Goal: Task Accomplishment & Management: Manage account settings

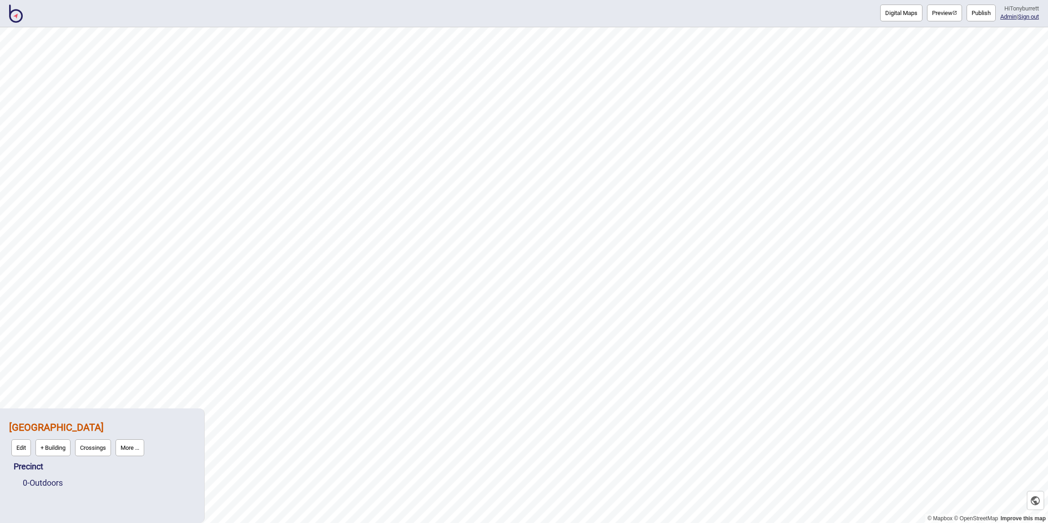
click at [20, 15] on img at bounding box center [16, 14] width 14 height 18
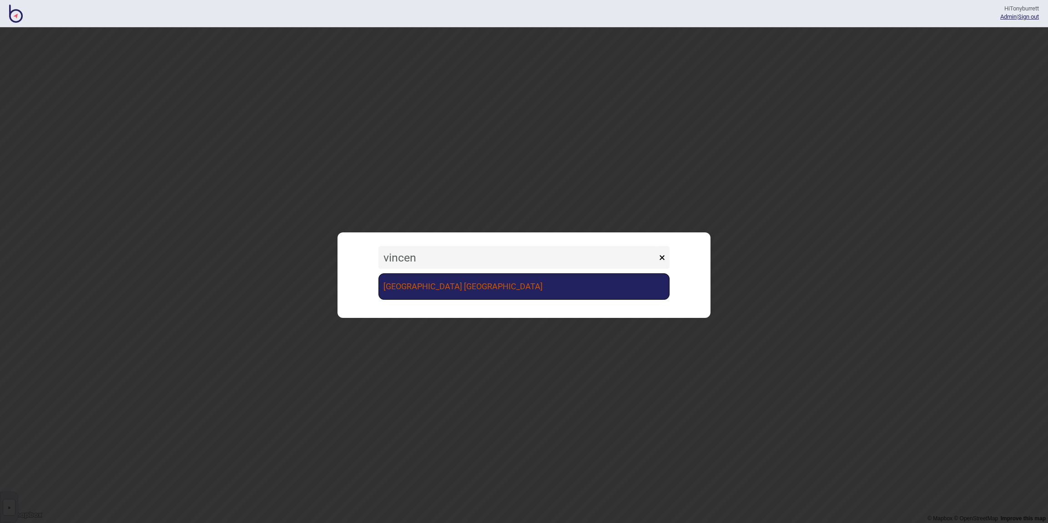
type input "vincen"
click at [467, 293] on link "[GEOGRAPHIC_DATA] [GEOGRAPHIC_DATA]" at bounding box center [524, 286] width 291 height 26
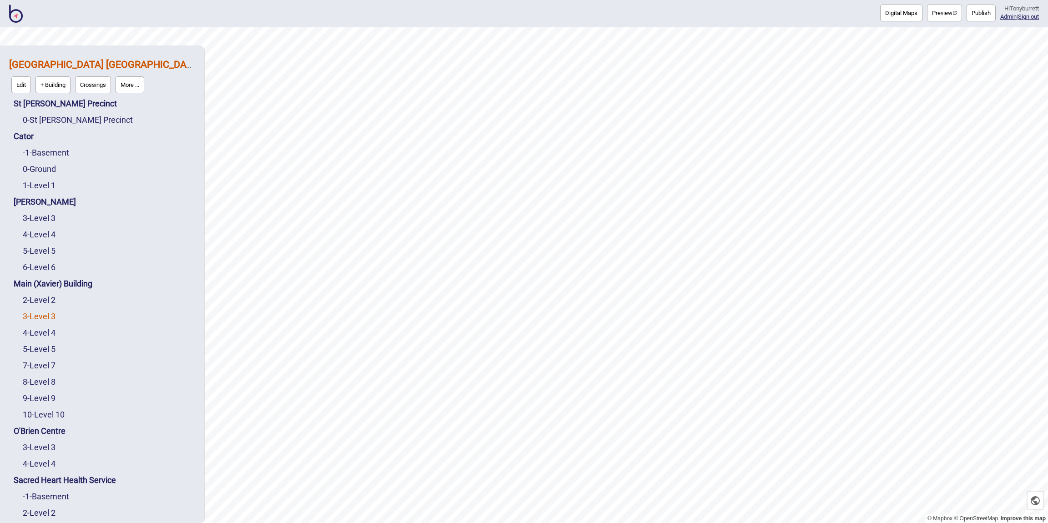
scroll to position [63, 0]
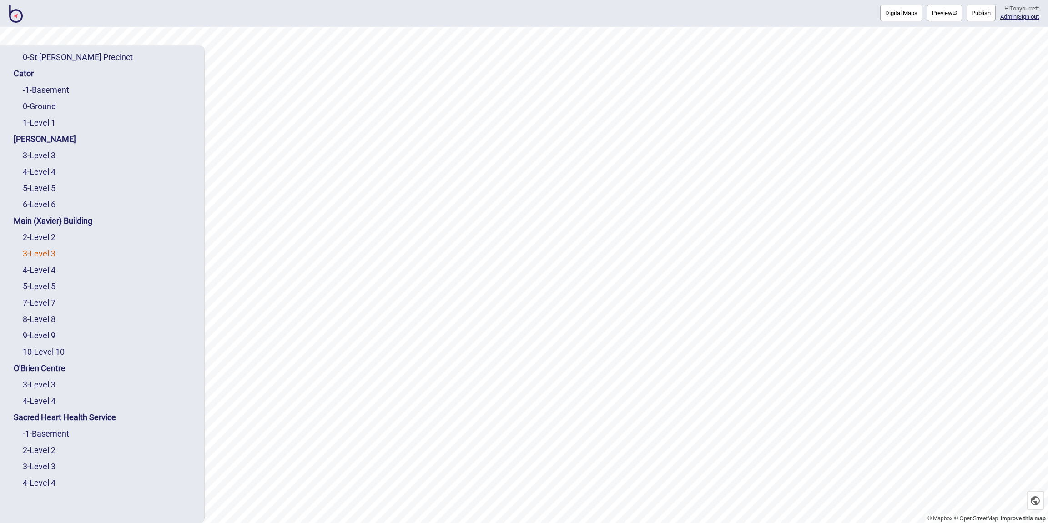
click at [42, 253] on link "3 - Level 3" at bounding box center [39, 254] width 33 height 10
click at [35, 273] on button "Edit" at bounding box center [35, 272] width 20 height 17
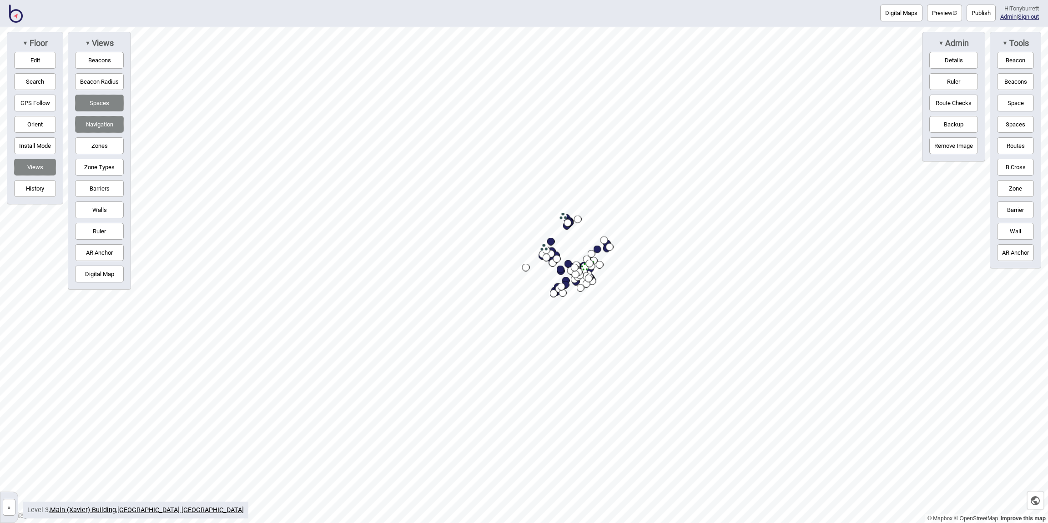
click at [104, 279] on button "Digital Map" at bounding box center [99, 274] width 49 height 17
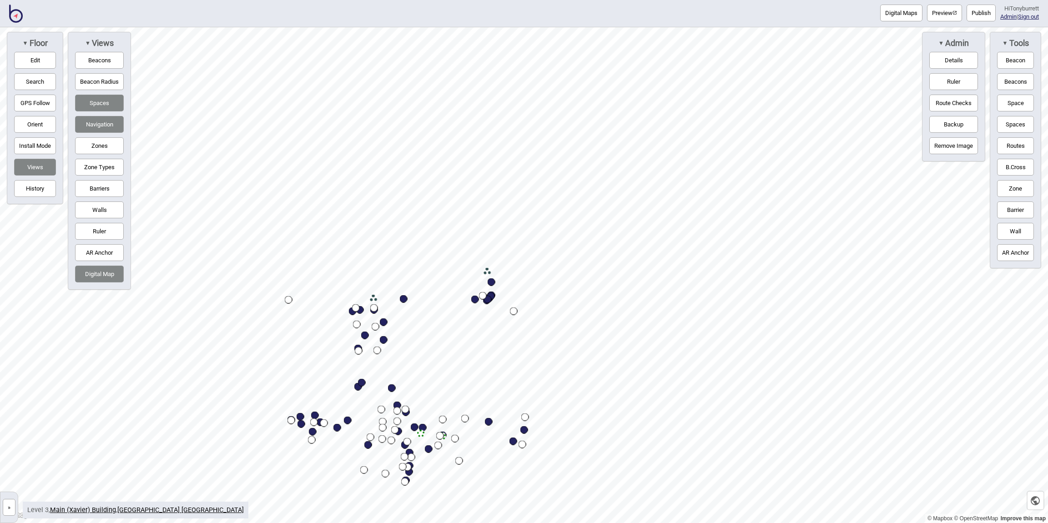
click at [85, 183] on button "Barriers" at bounding box center [99, 188] width 49 height 17
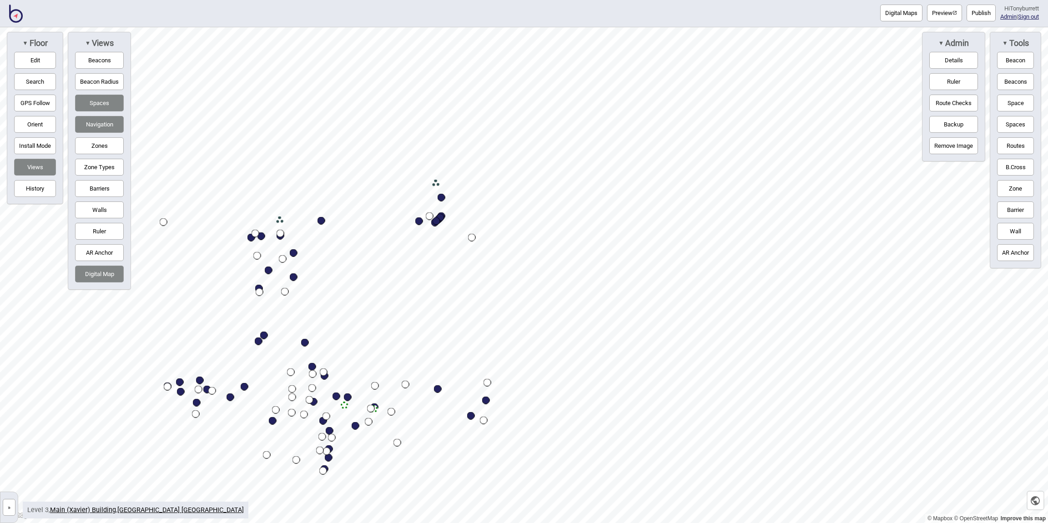
click at [9, 511] on button "»" at bounding box center [9, 507] width 13 height 17
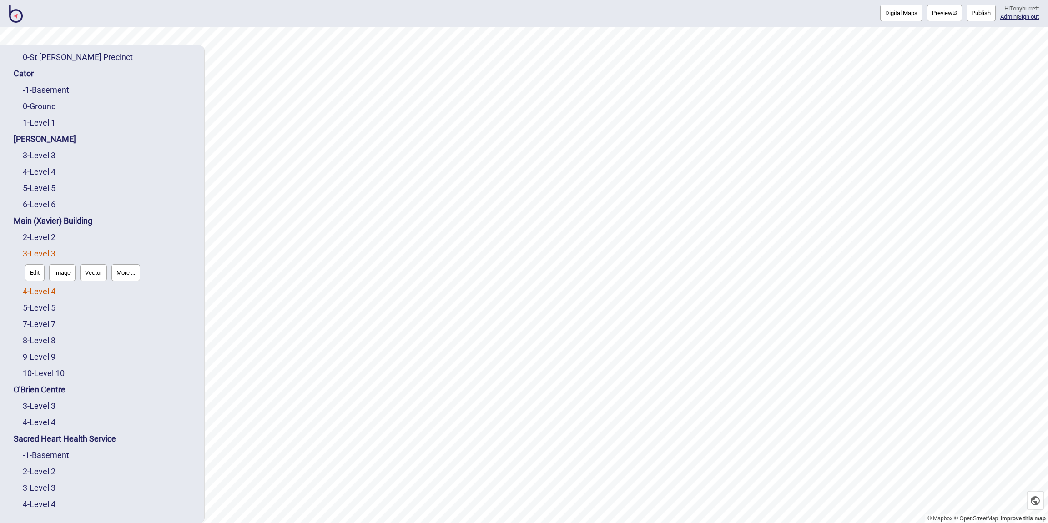
click at [35, 290] on link "4 - Level 4" at bounding box center [39, 292] width 33 height 10
click at [33, 292] on button "Edit" at bounding box center [35, 289] width 20 height 17
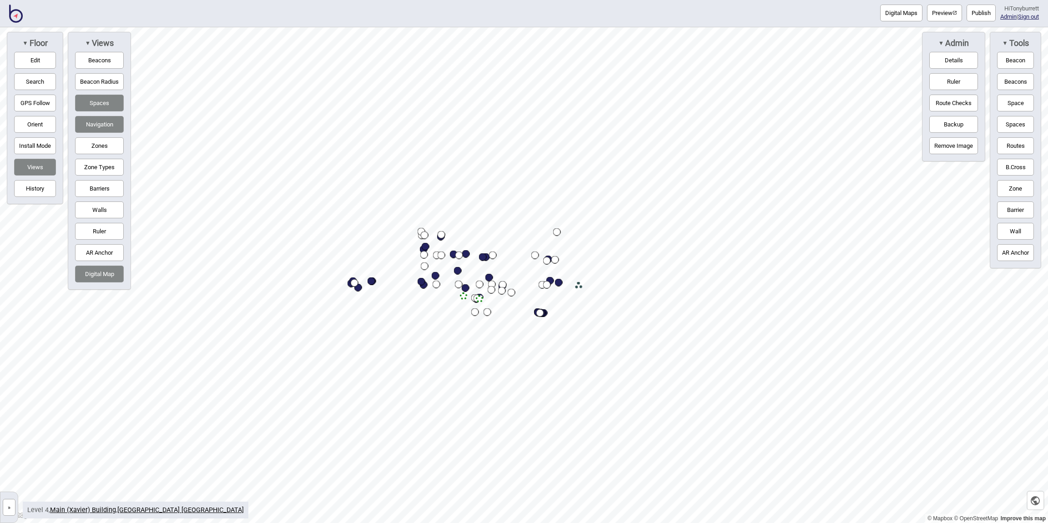
drag, startPoint x: 103, startPoint y: 276, endPoint x: 122, endPoint y: 276, distance: 19.6
click at [104, 276] on button "Digital Map" at bounding box center [99, 274] width 49 height 17
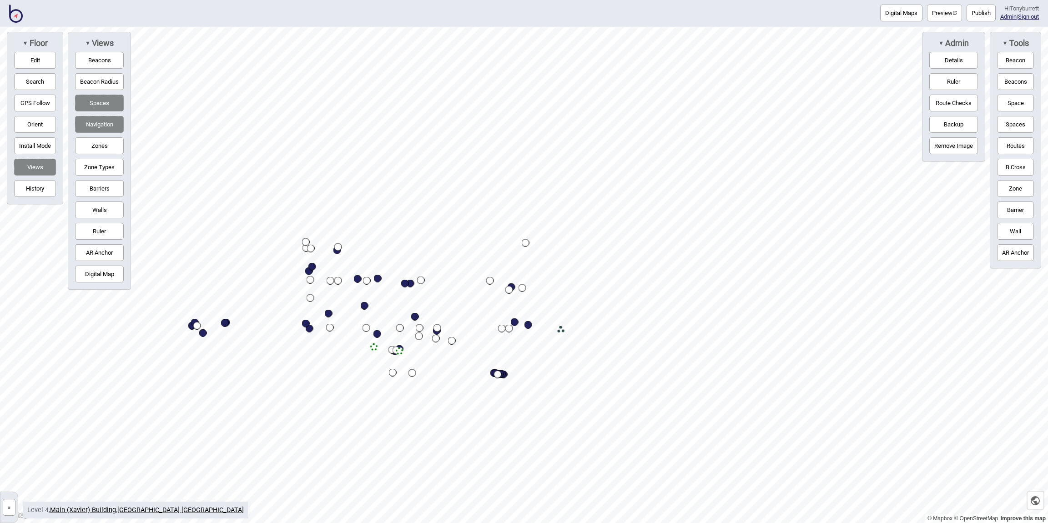
drag, startPoint x: 13, startPoint y: 508, endPoint x: 15, endPoint y: 501, distance: 7.5
click at [13, 508] on button "»" at bounding box center [9, 507] width 13 height 17
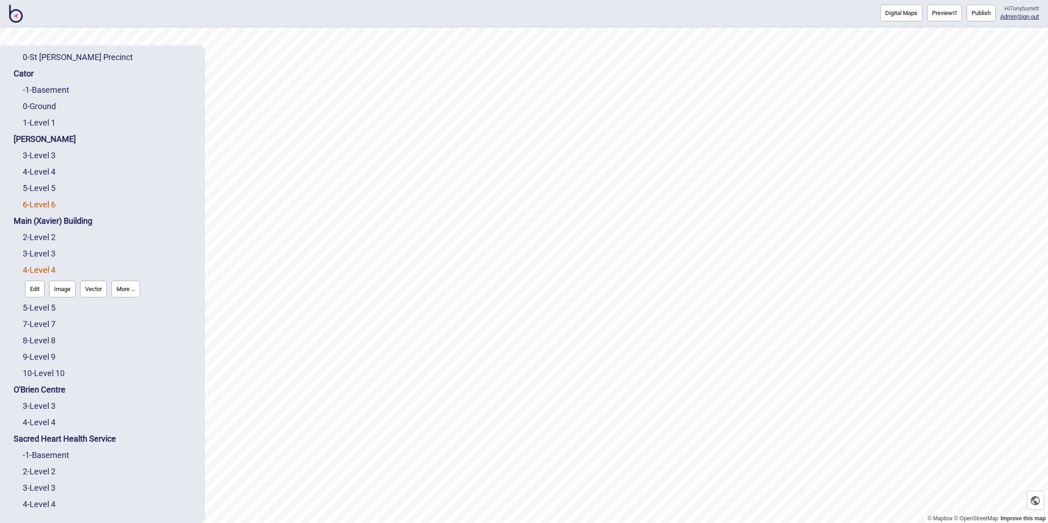
click at [47, 200] on link "6 - Level 6" at bounding box center [39, 205] width 33 height 10
click at [41, 168] on link "4 - Level 4" at bounding box center [39, 172] width 33 height 10
click at [33, 194] on button "Edit" at bounding box center [35, 190] width 20 height 17
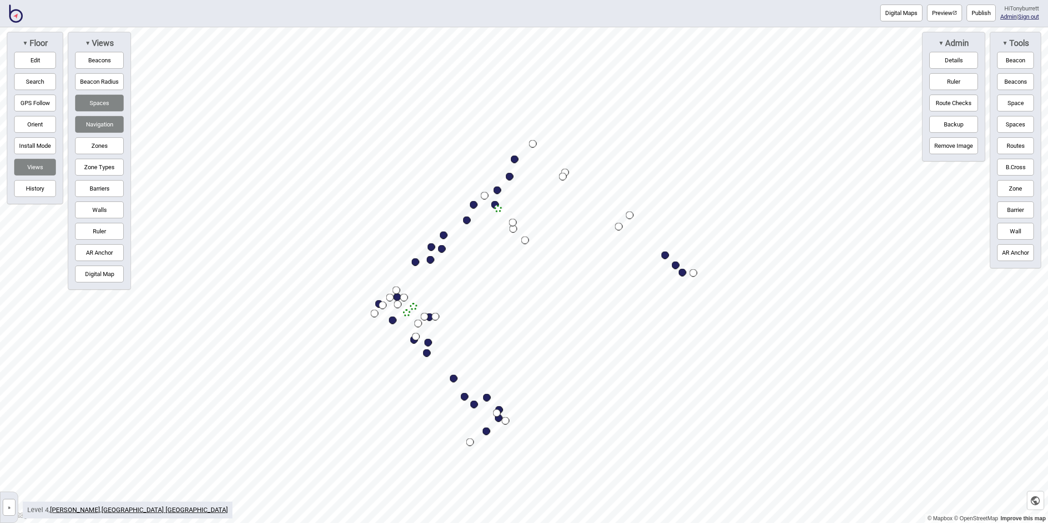
click at [95, 279] on button "Digital Map" at bounding box center [99, 274] width 49 height 17
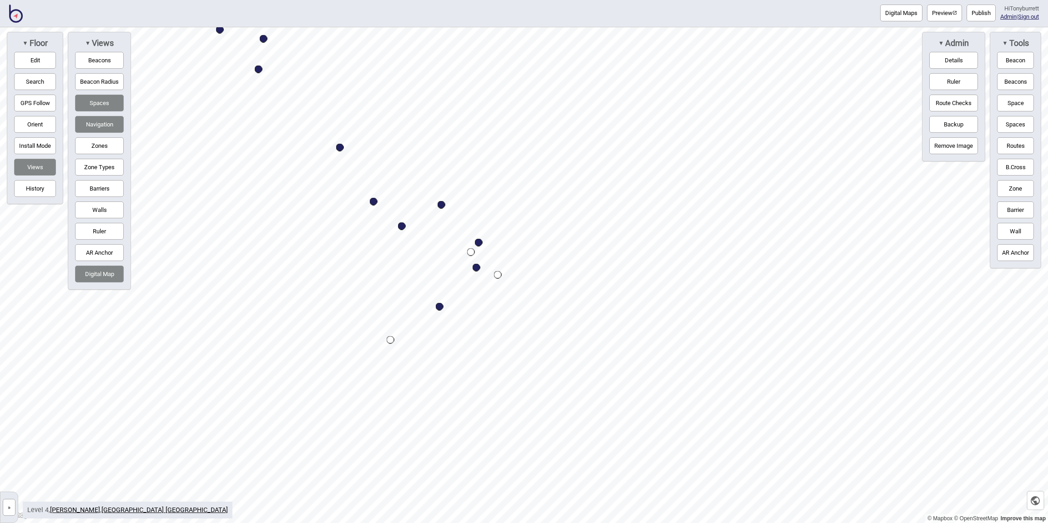
click at [101, 191] on button "Barriers" at bounding box center [99, 188] width 49 height 17
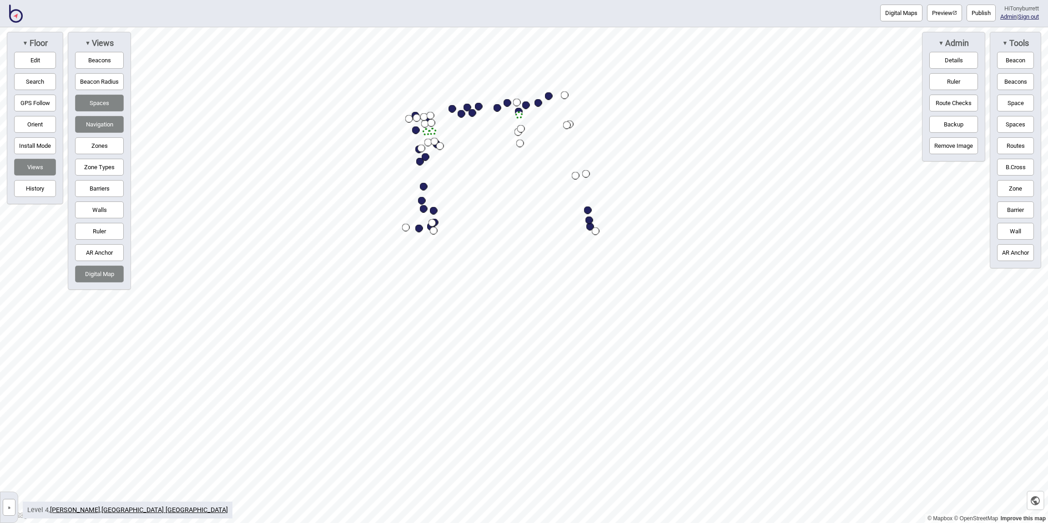
click at [5, 512] on button "»" at bounding box center [9, 507] width 13 height 17
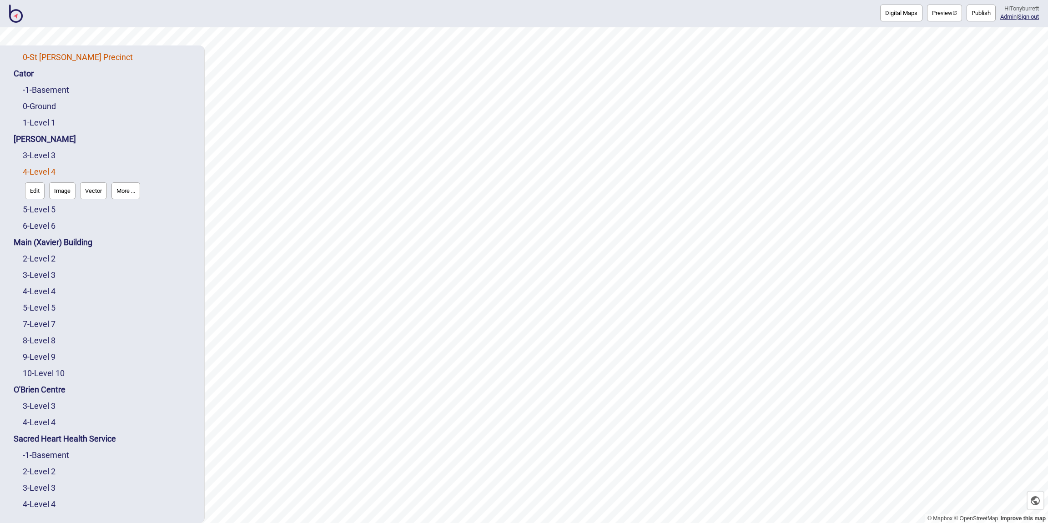
click at [36, 56] on link "0 - St Vincent's Precinct" at bounding box center [78, 57] width 110 height 10
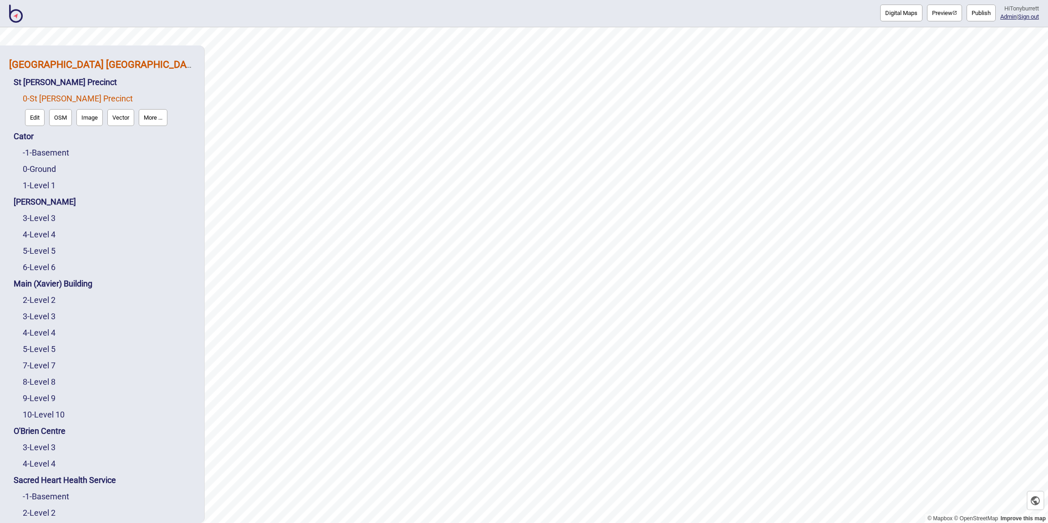
click at [100, 60] on strong "[GEOGRAPHIC_DATA] [GEOGRAPHIC_DATA]" at bounding box center [105, 64] width 192 height 11
click at [19, 82] on button "Edit" at bounding box center [21, 84] width 20 height 17
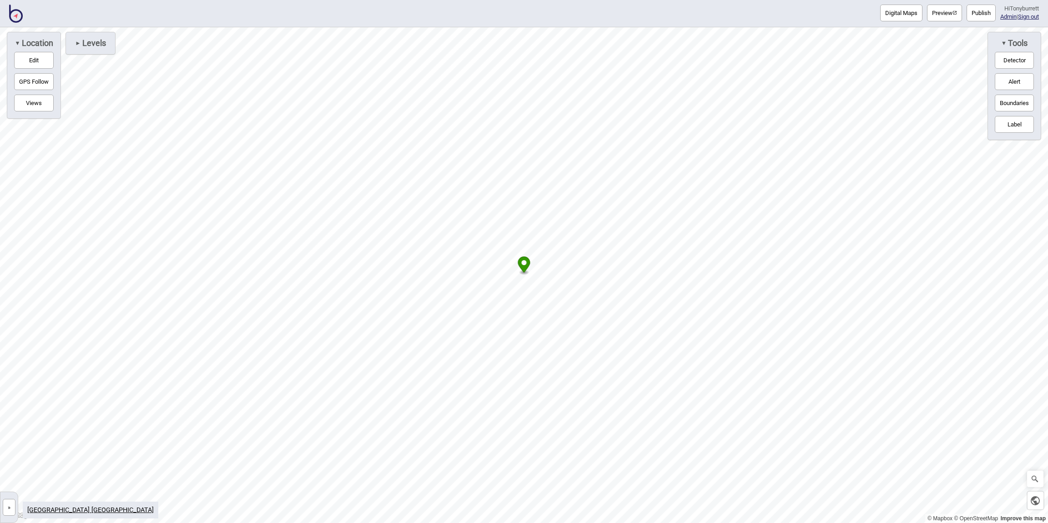
click at [91, 39] on span "Levels" at bounding box center [93, 43] width 25 height 10
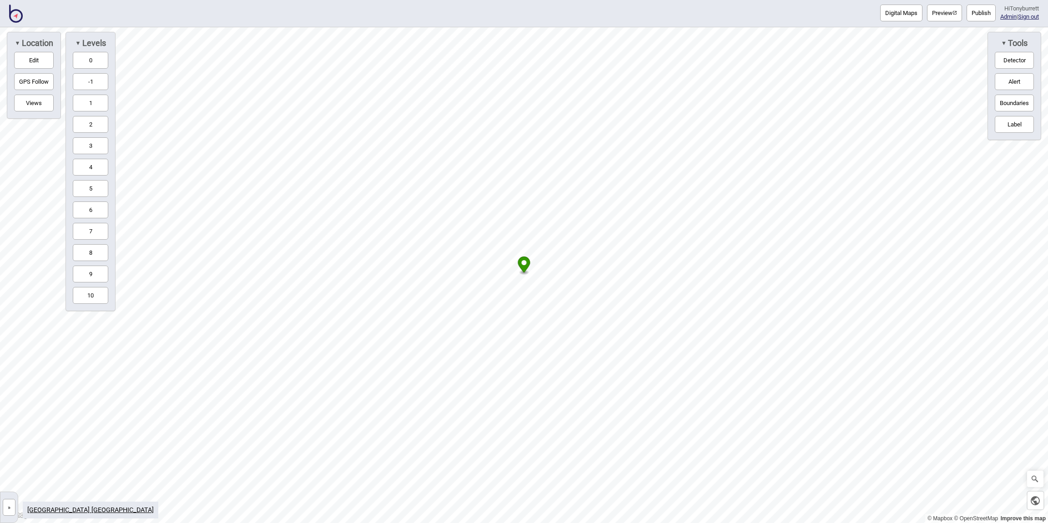
click at [86, 162] on button "4" at bounding box center [90, 167] width 35 height 17
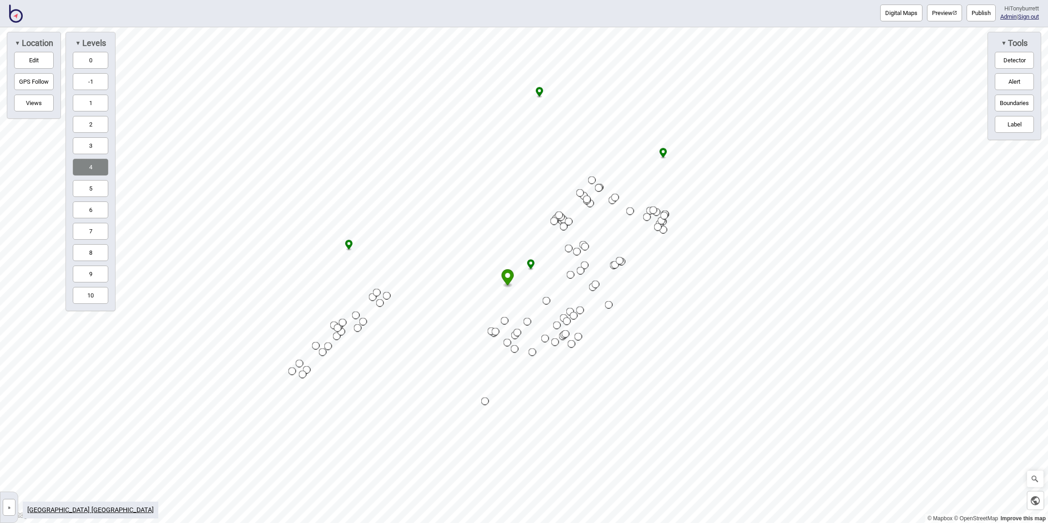
click at [85, 162] on button "4" at bounding box center [90, 167] width 35 height 17
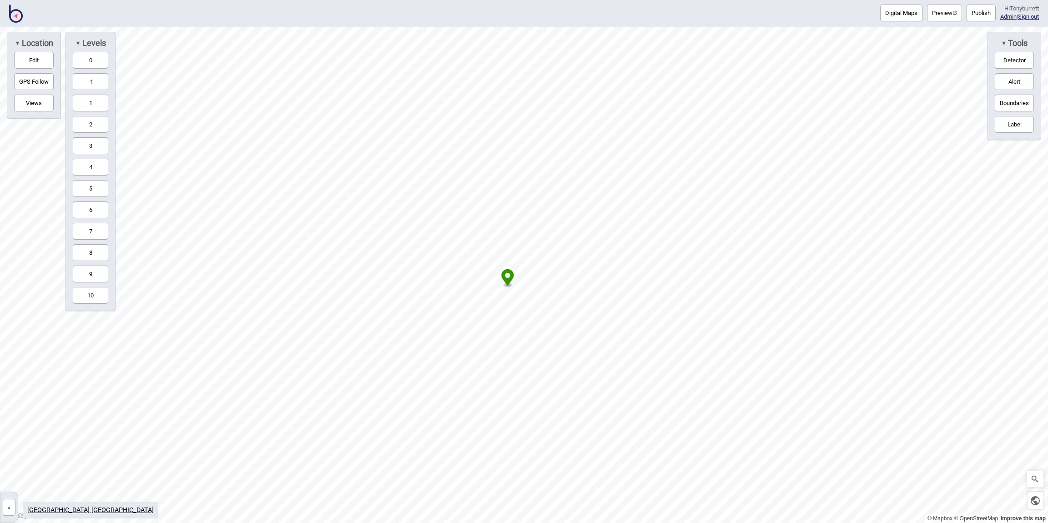
click at [11, 505] on button "»" at bounding box center [9, 507] width 13 height 17
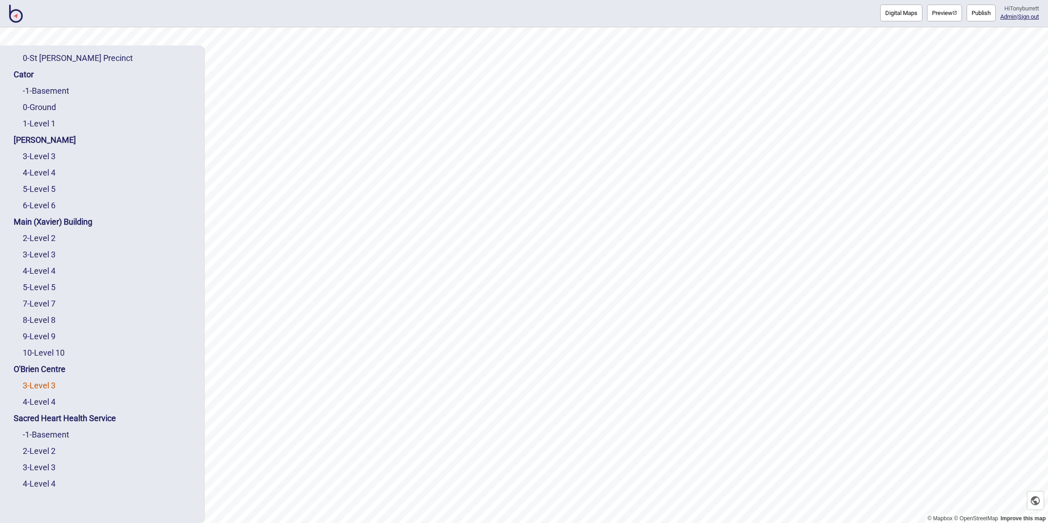
click at [45, 385] on link "3 - Level 3" at bounding box center [39, 386] width 33 height 10
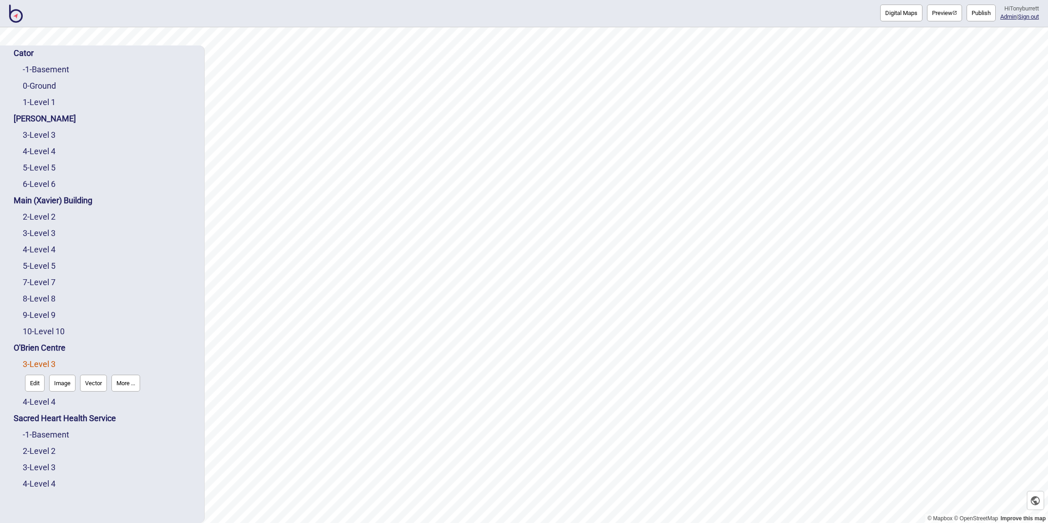
scroll to position [41, 0]
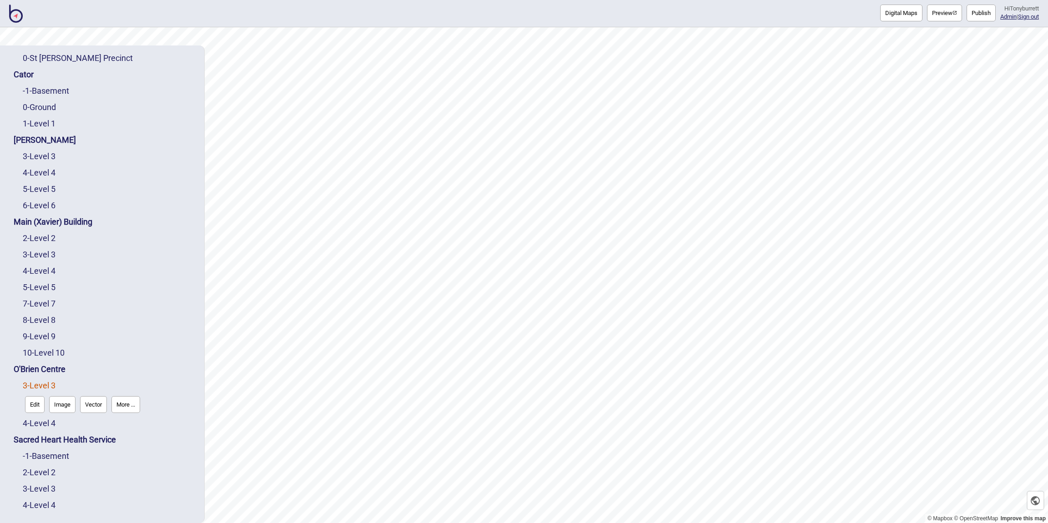
click at [126, 405] on button "More ..." at bounding box center [125, 404] width 29 height 17
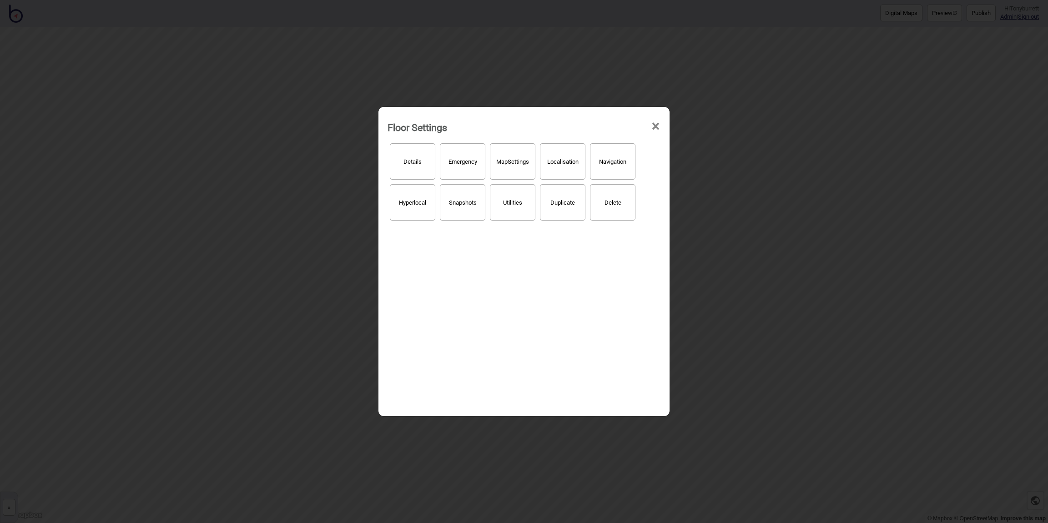
click at [419, 203] on button "Hyperlocal" at bounding box center [413, 202] width 46 height 36
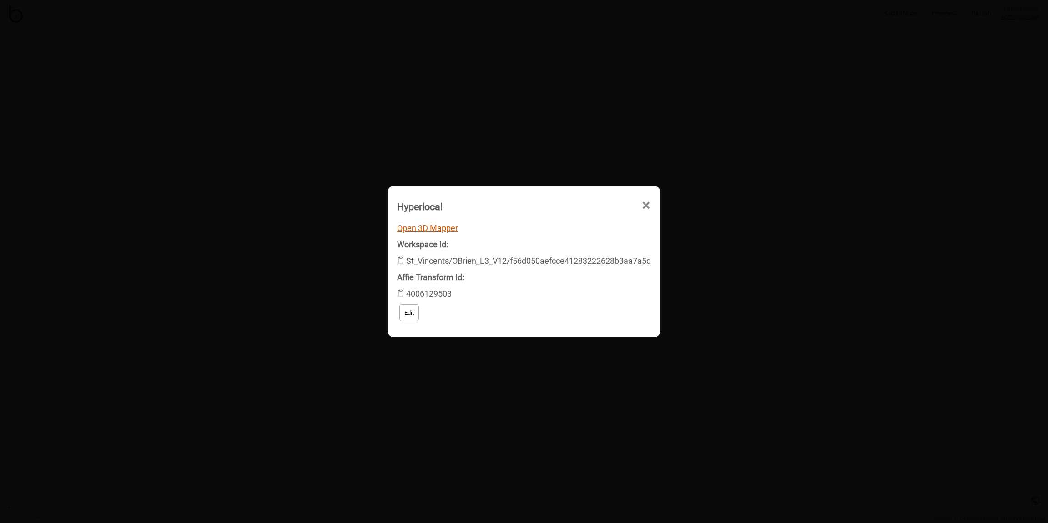
click at [418, 228] on link "Open 3D Mapper" at bounding box center [427, 228] width 61 height 10
click at [563, 243] on span "×" at bounding box center [559, 258] width 10 height 30
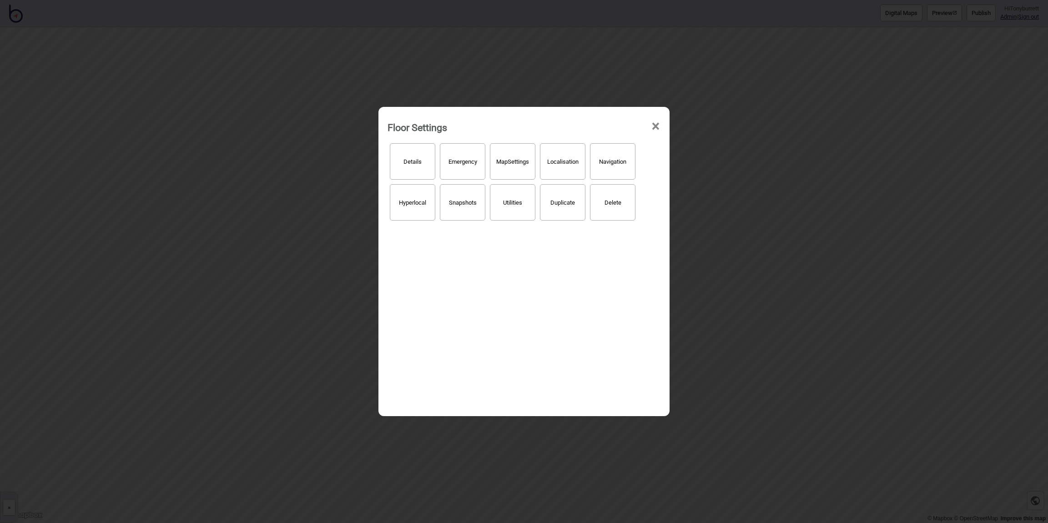
click at [654, 126] on span "×" at bounding box center [656, 126] width 10 height 30
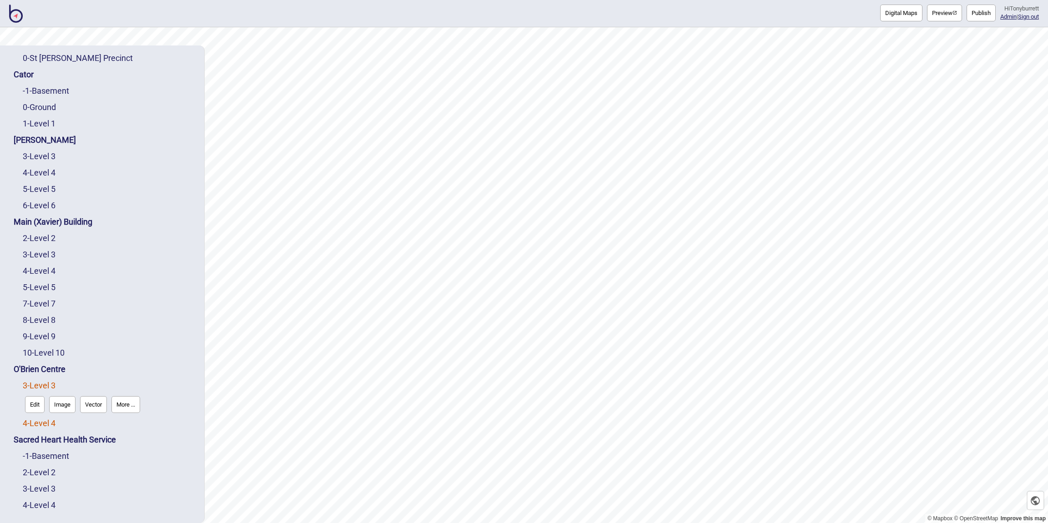
click at [40, 423] on link "4 - Level 4" at bounding box center [39, 424] width 33 height 10
click at [40, 423] on button "Edit" at bounding box center [35, 421] width 20 height 17
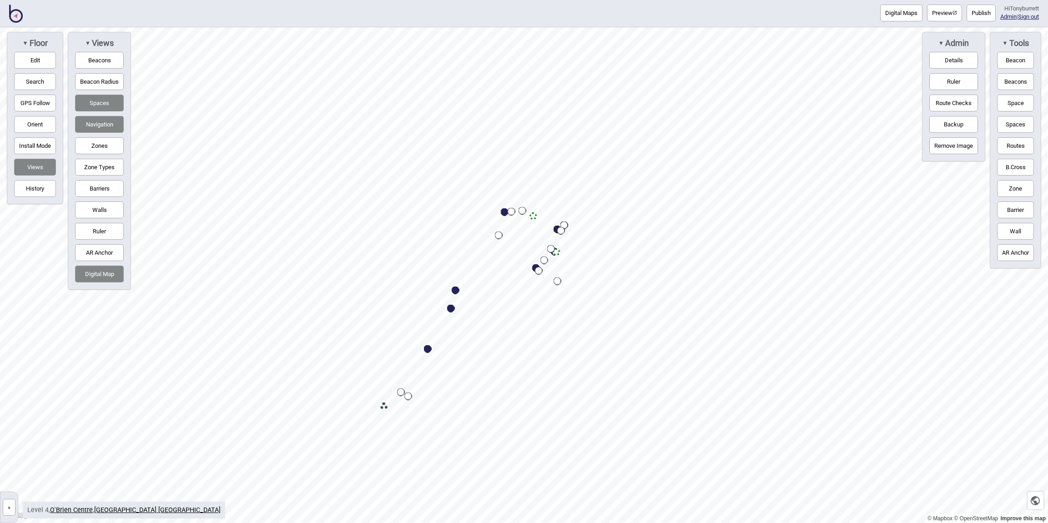
click at [12, 507] on button "»" at bounding box center [9, 507] width 13 height 17
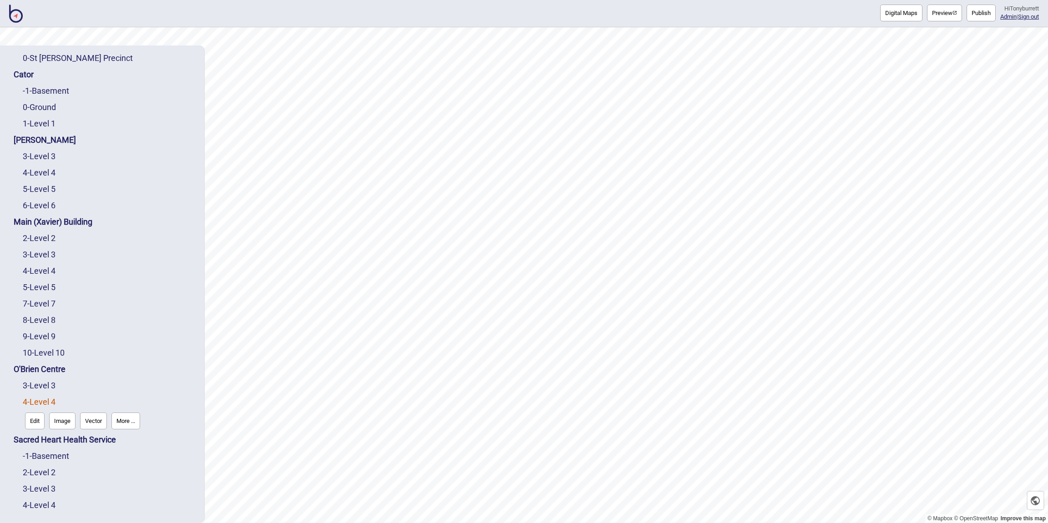
click at [129, 417] on button "More ..." at bounding box center [125, 421] width 29 height 17
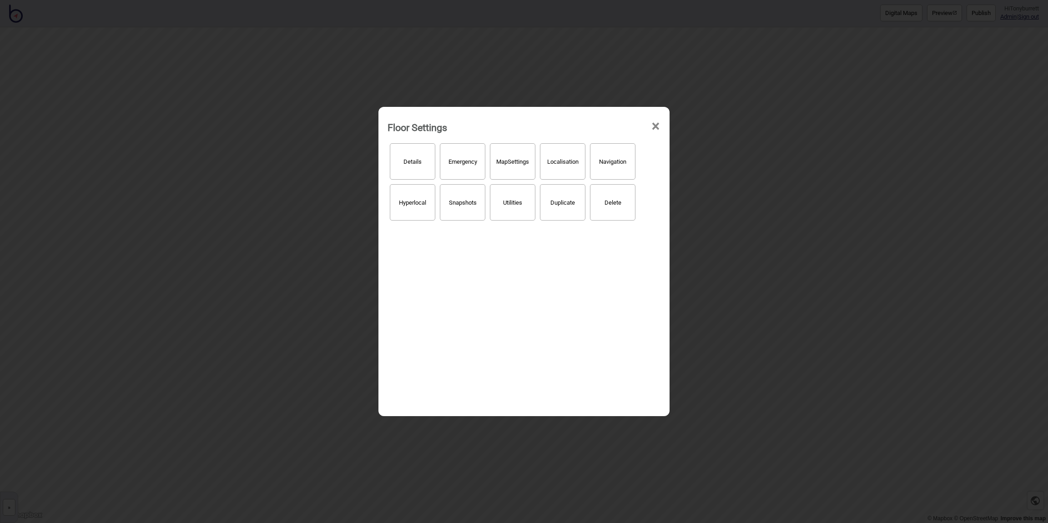
click at [419, 207] on button "Hyperlocal" at bounding box center [413, 202] width 46 height 36
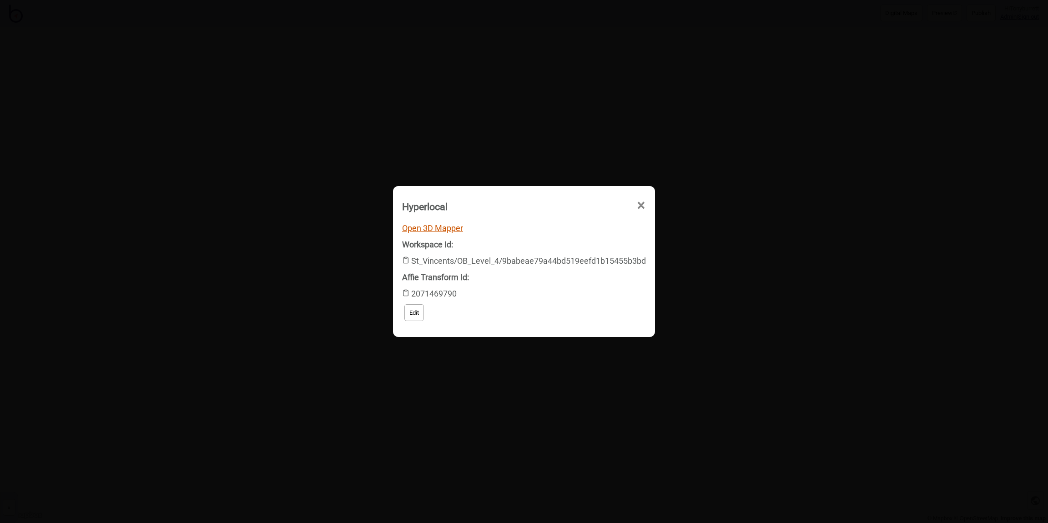
click at [433, 227] on link "Open 3D Mapper" at bounding box center [432, 228] width 61 height 10
drag, startPoint x: 411, startPoint y: 261, endPoint x: 664, endPoint y: 262, distance: 253.0
click at [664, 262] on div "Hyperlocal × Open 3D Mapper Workspace Id: St_Vincents/OB_Level_4/9babeae79a44bd…" at bounding box center [524, 261] width 1048 height 523
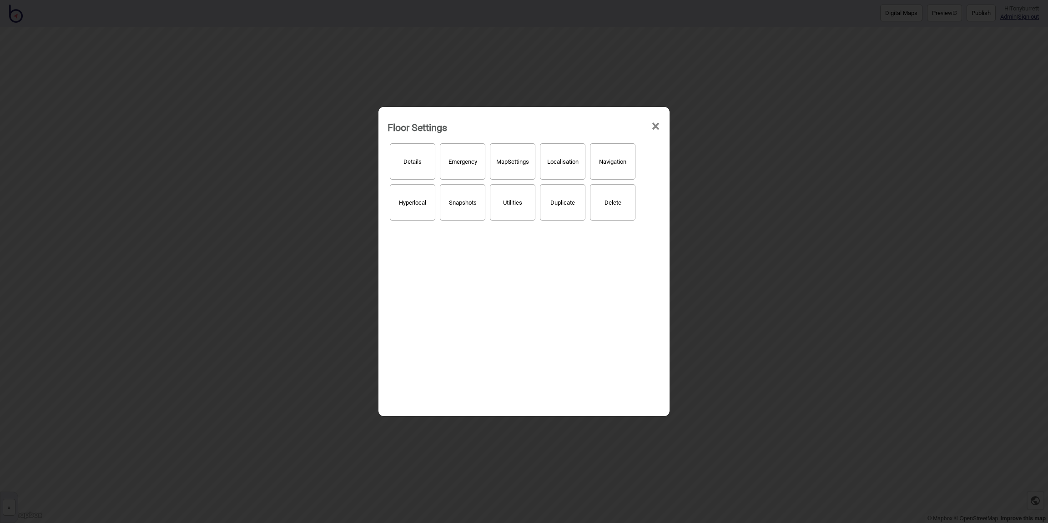
click at [417, 200] on button "Hyperlocal" at bounding box center [413, 202] width 46 height 36
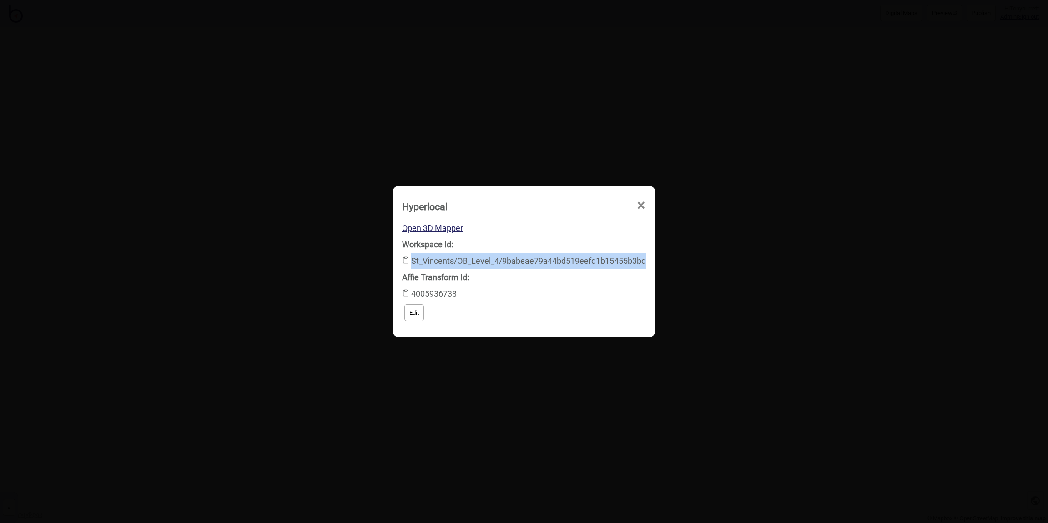
drag, startPoint x: 411, startPoint y: 261, endPoint x: 648, endPoint y: 260, distance: 236.6
click at [568, 270] on div "Open 3D Mapper Workspace Id: St_Vincents/OB_Level_4/9babeae79a44bd519eefd1b1545…" at bounding box center [524, 275] width 87 height 11
copy div "St_Vincents/OB_Level_4/9babeae79a44bd519eefd1b15455b3bd"
click at [563, 243] on span "×" at bounding box center [559, 258] width 10 height 30
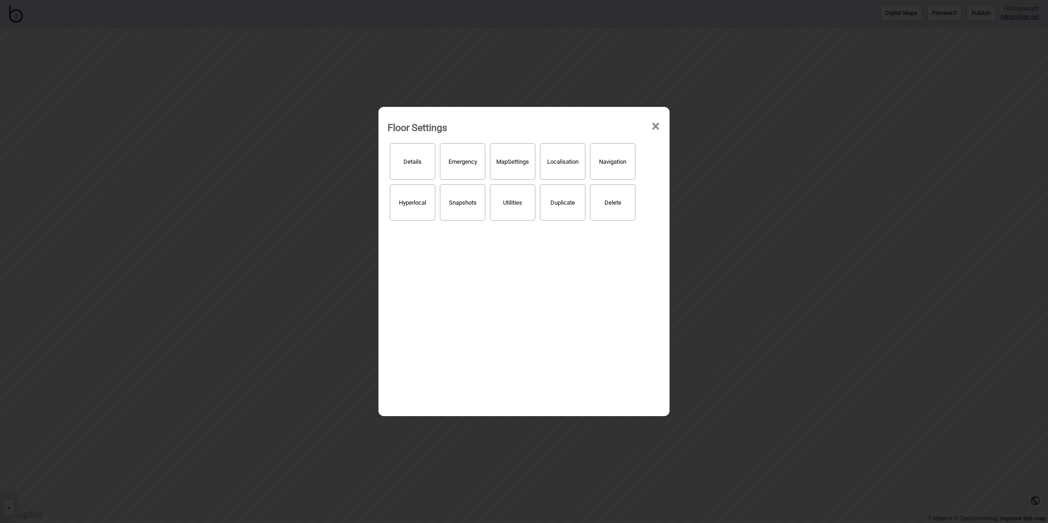
click at [656, 126] on span "×" at bounding box center [656, 126] width 10 height 30
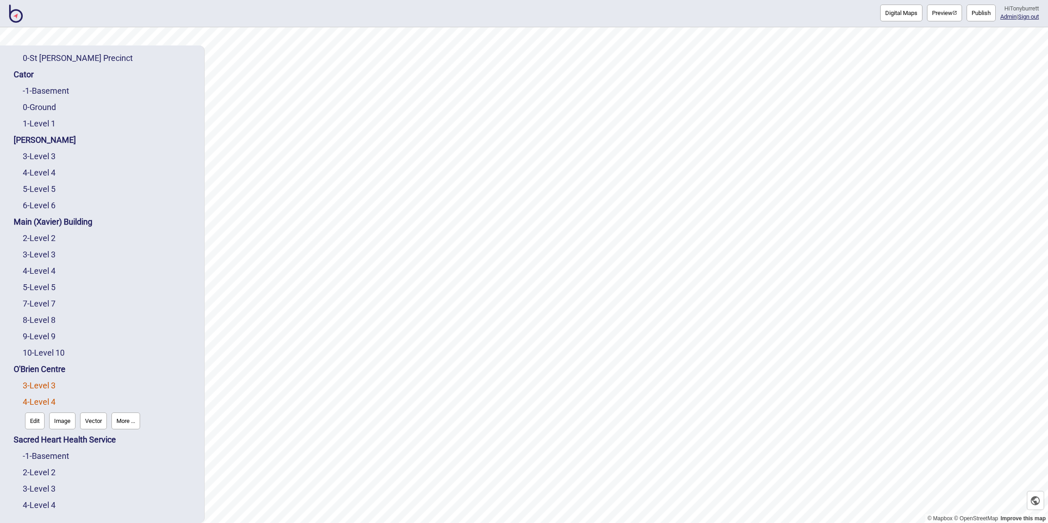
click at [42, 381] on link "3 - Level 3" at bounding box center [39, 386] width 33 height 10
click at [128, 406] on button "More ..." at bounding box center [125, 404] width 29 height 17
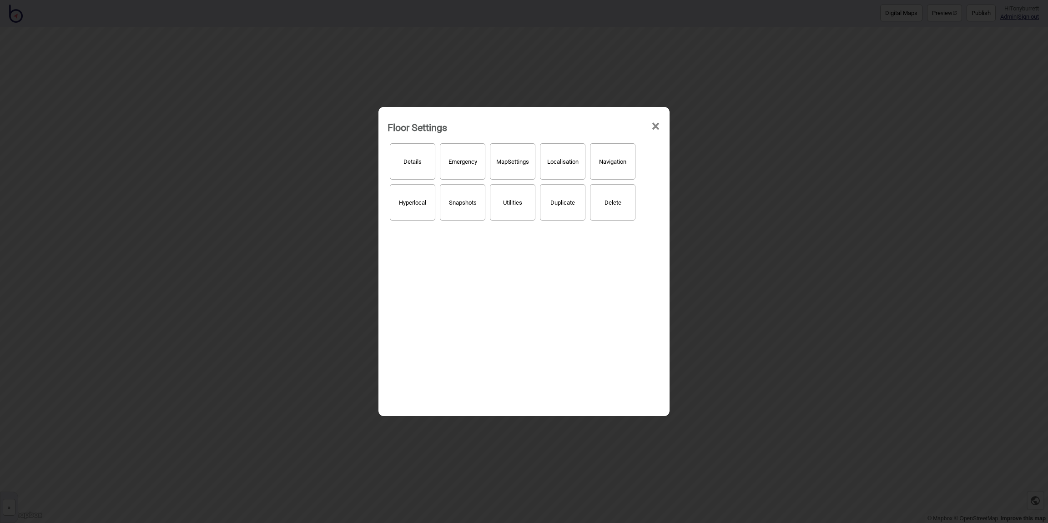
click at [408, 205] on button "Hyperlocal" at bounding box center [413, 202] width 46 height 36
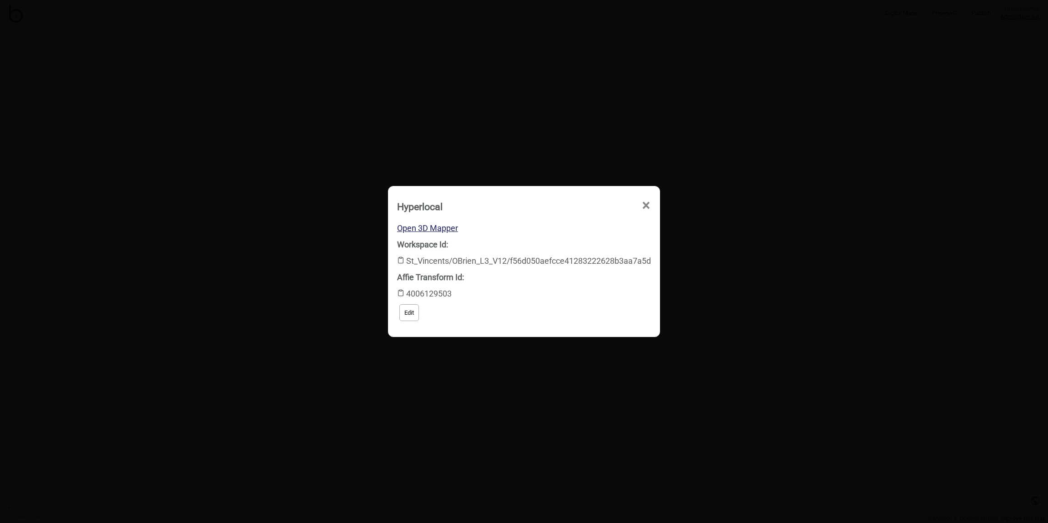
click at [563, 243] on span "×" at bounding box center [559, 258] width 10 height 30
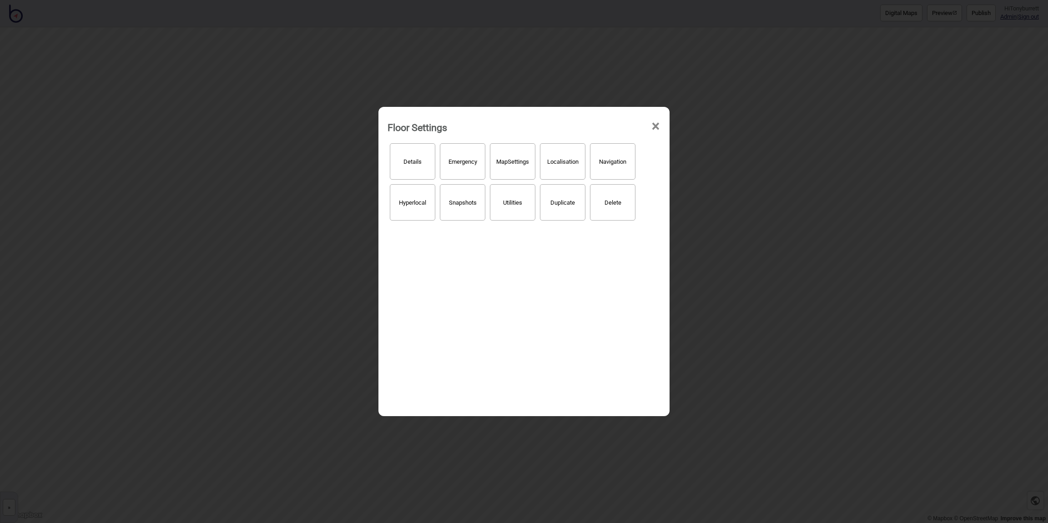
click at [655, 128] on span "×" at bounding box center [656, 126] width 10 height 30
